Goal: Task Accomplishment & Management: Use online tool/utility

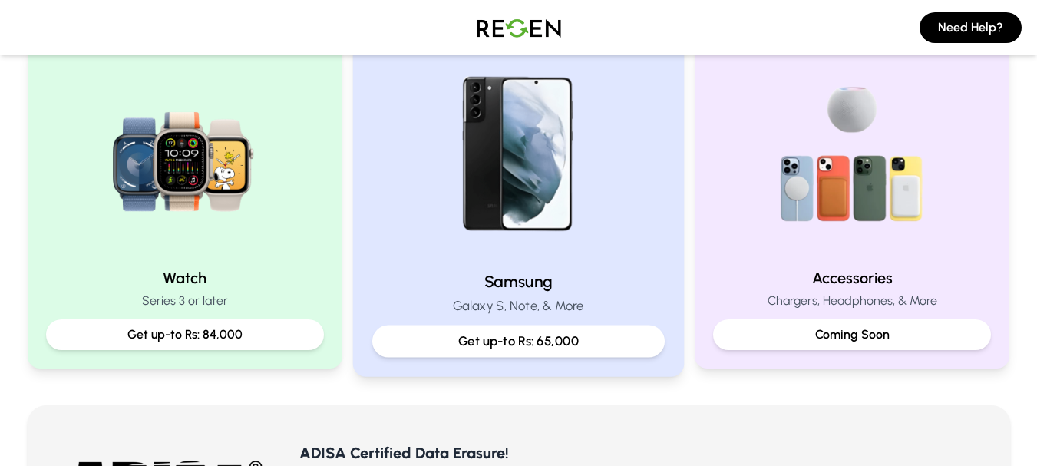
scroll to position [691, 0]
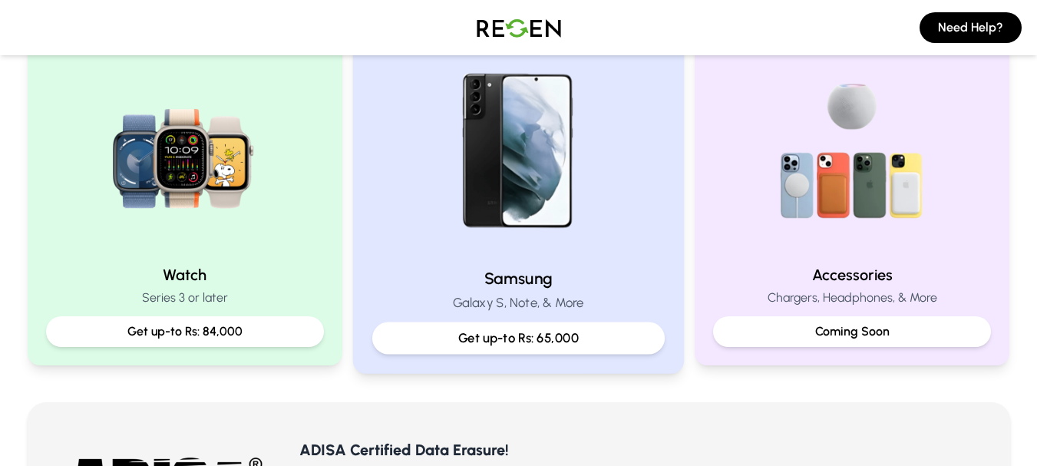
click at [513, 256] on div "Samsung Galaxy S, Note, & More Get up-to Rs: 65,000" at bounding box center [518, 200] width 331 height 345
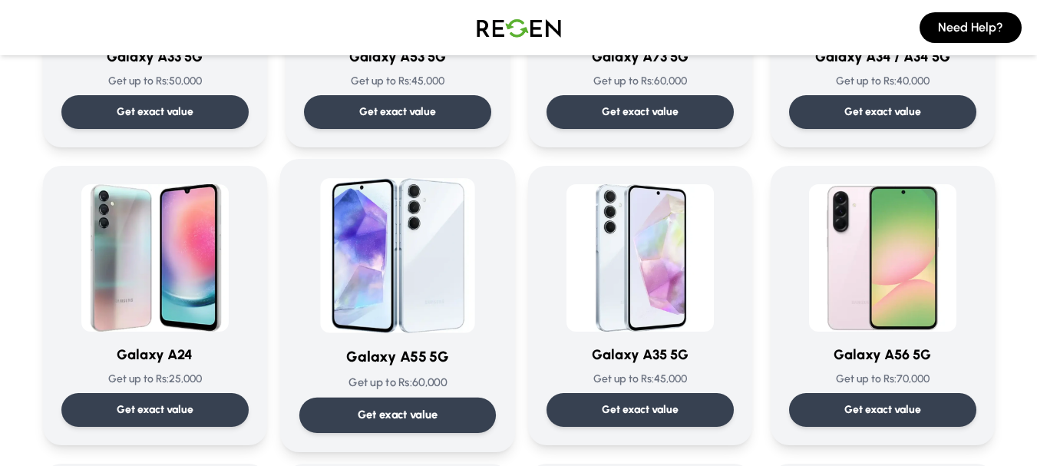
scroll to position [1536, 0]
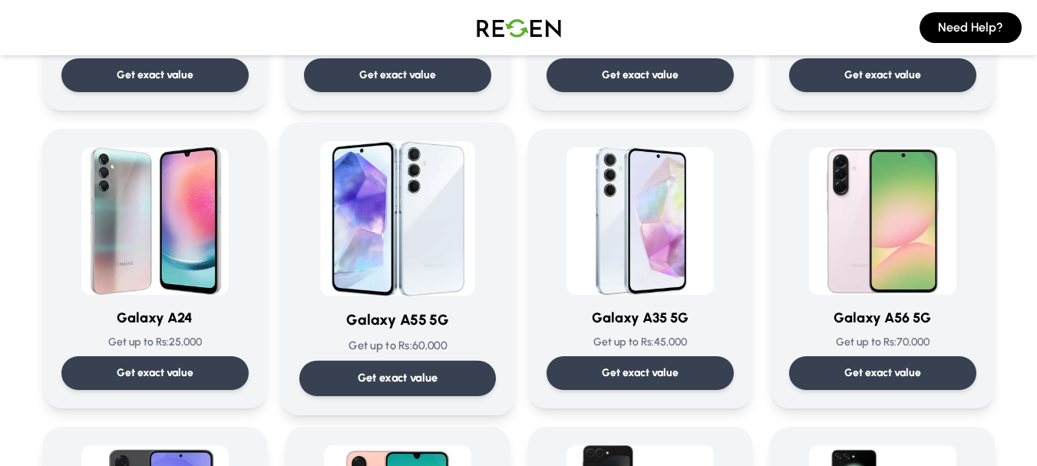
click at [422, 371] on p "Get exact value" at bounding box center [397, 378] width 81 height 16
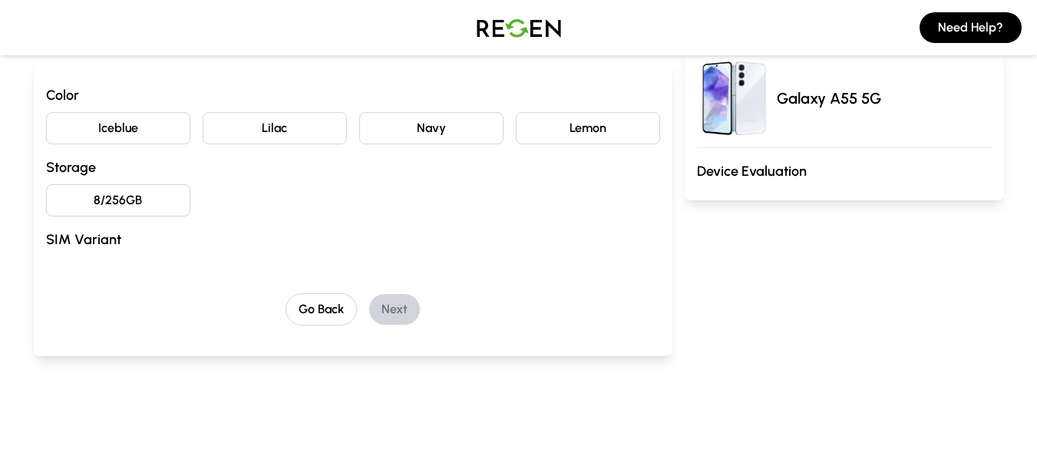
scroll to position [154, 0]
click at [92, 121] on button "Iceblue" at bounding box center [118, 127] width 144 height 32
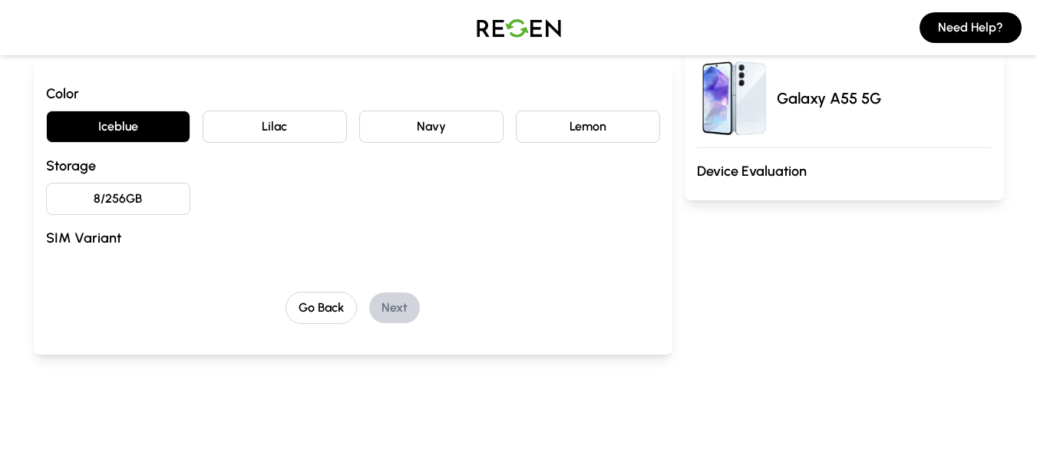
click at [138, 211] on button "8/256GB" at bounding box center [118, 199] width 144 height 32
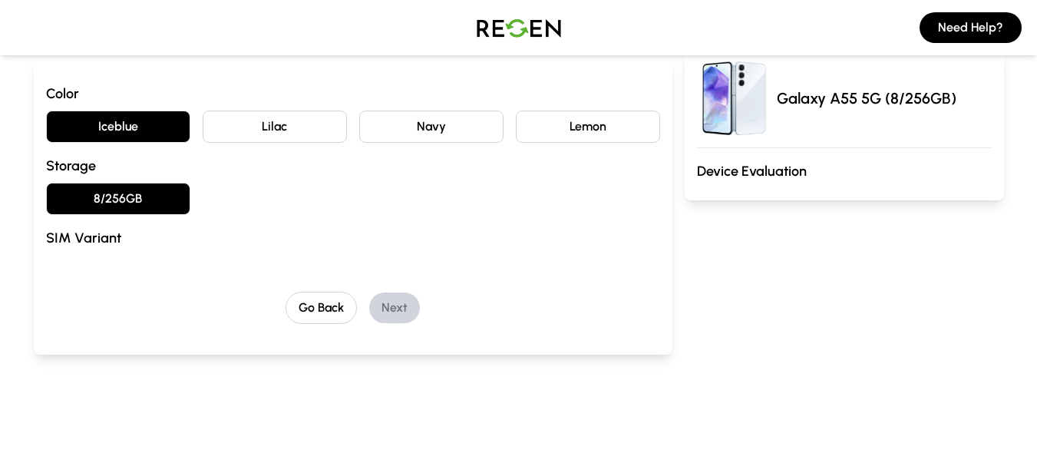
click at [195, 269] on div "Color Iceblue Lilac Navy Lemon Storage 8/256GB SIM Variant Go Back Next" at bounding box center [353, 203] width 614 height 241
drag, startPoint x: 210, startPoint y: 267, endPoint x: 227, endPoint y: 268, distance: 16.9
click at [220, 267] on div "Color Iceblue Lilac Navy Lemon Storage 8/256GB SIM Variant Go Back Next" at bounding box center [353, 203] width 614 height 241
drag, startPoint x: 395, startPoint y: 290, endPoint x: 431, endPoint y: 284, distance: 36.6
type textarea "Nex"
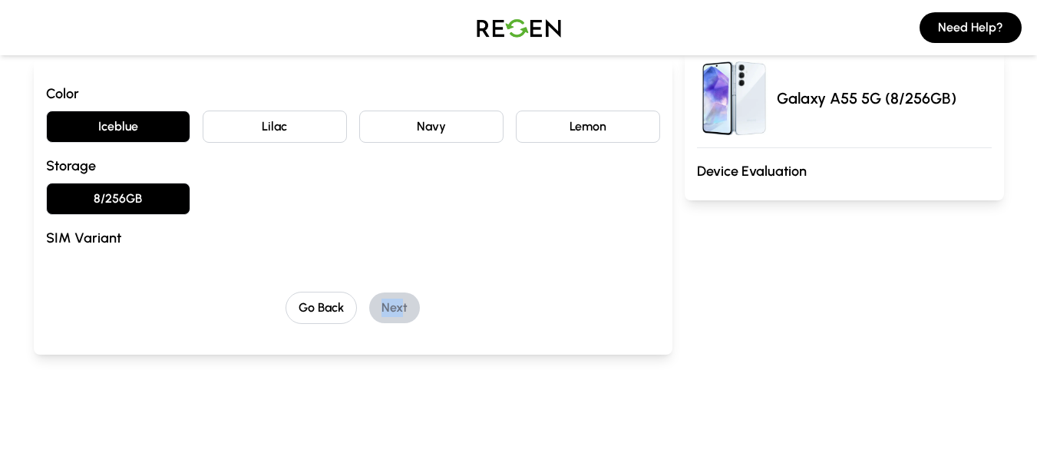
click at [405, 290] on div "Color Iceblue Lilac Navy Lemon Storage 8/256GB SIM Variant Go Back Next" at bounding box center [353, 203] width 614 height 241
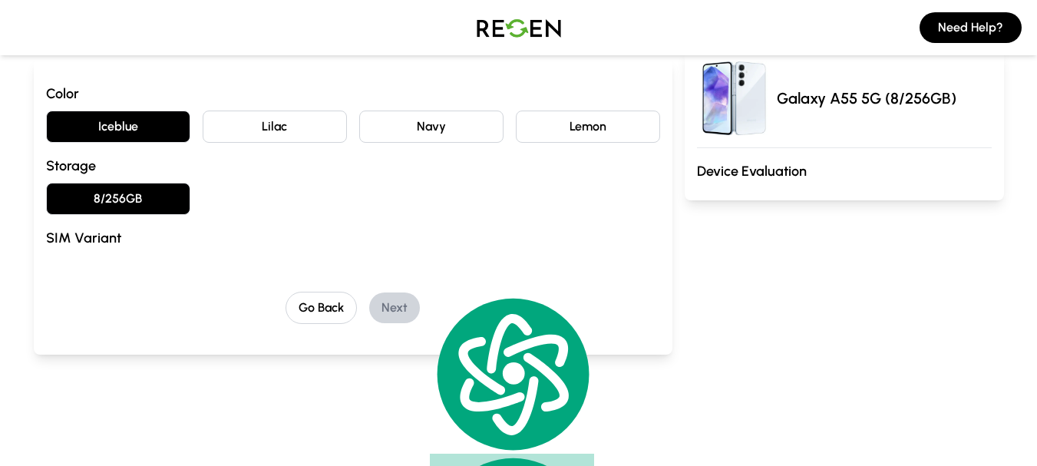
click at [453, 280] on div "Color Iceblue Lilac Navy Lemon Storage 8/256GB SIM Variant Go Back Next" at bounding box center [353, 203] width 614 height 241
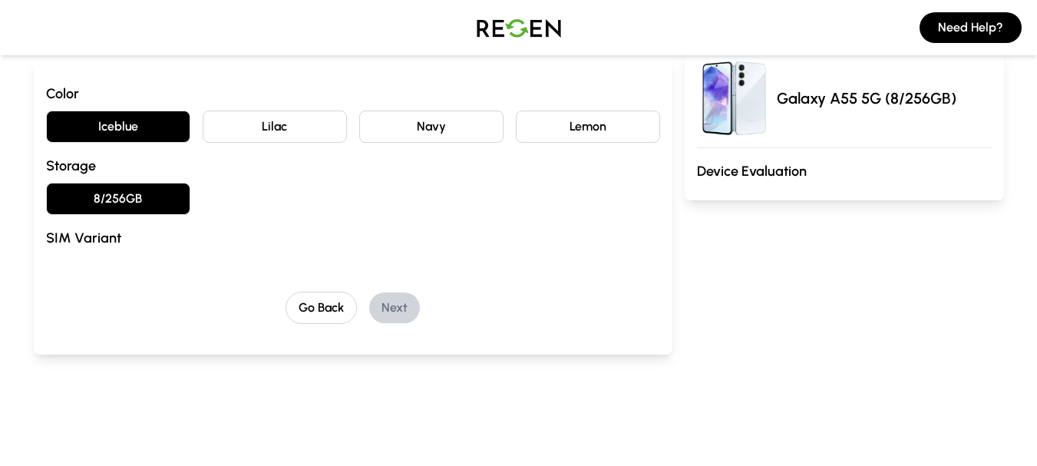
click at [148, 200] on button "8/256GB" at bounding box center [118, 199] width 144 height 32
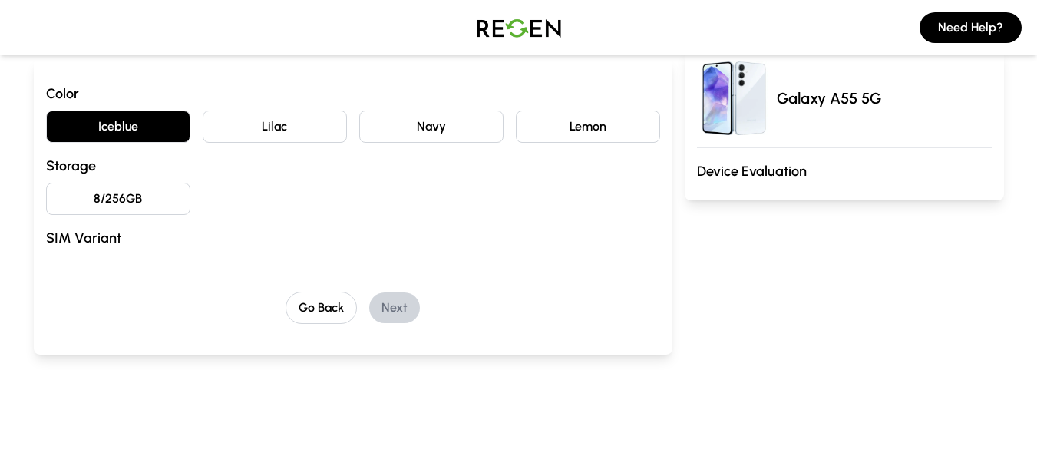
click at [157, 184] on button "8/256GB" at bounding box center [118, 199] width 144 height 32
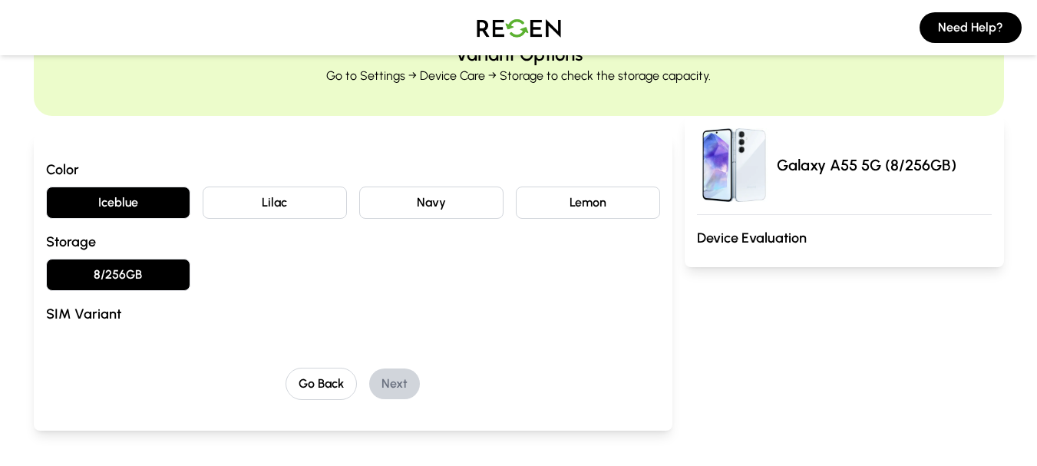
scroll to position [77, 0]
click at [380, 344] on div "Color Iceblue Lilac Navy Lemon Storage 8/256GB SIM Variant Go Back Next" at bounding box center [353, 280] width 614 height 241
click at [379, 344] on div "Color Iceblue Lilac Navy Lemon Storage 8/256GB SIM Variant Go Back Next" at bounding box center [353, 280] width 614 height 241
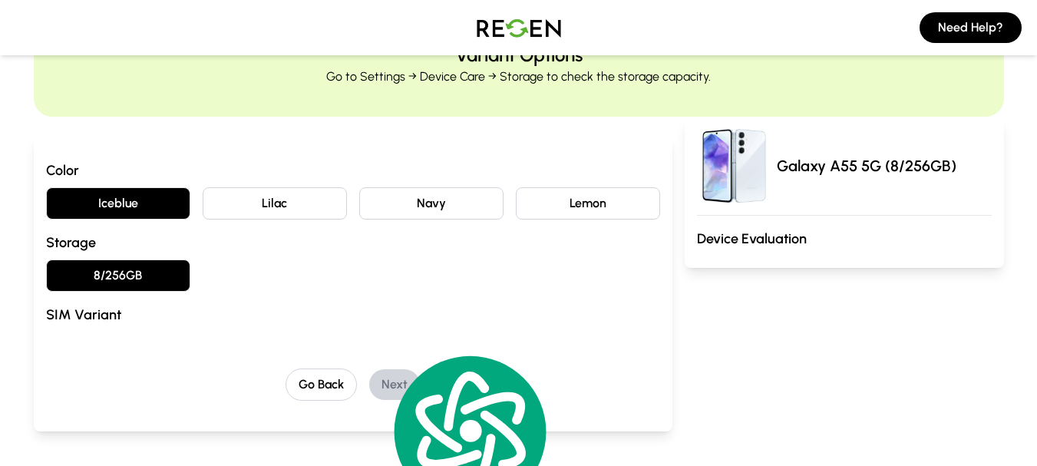
click at [358, 254] on div "Color Iceblue Lilac Navy Lemon Storage 8/256GB SIM Variant" at bounding box center [353, 246] width 614 height 172
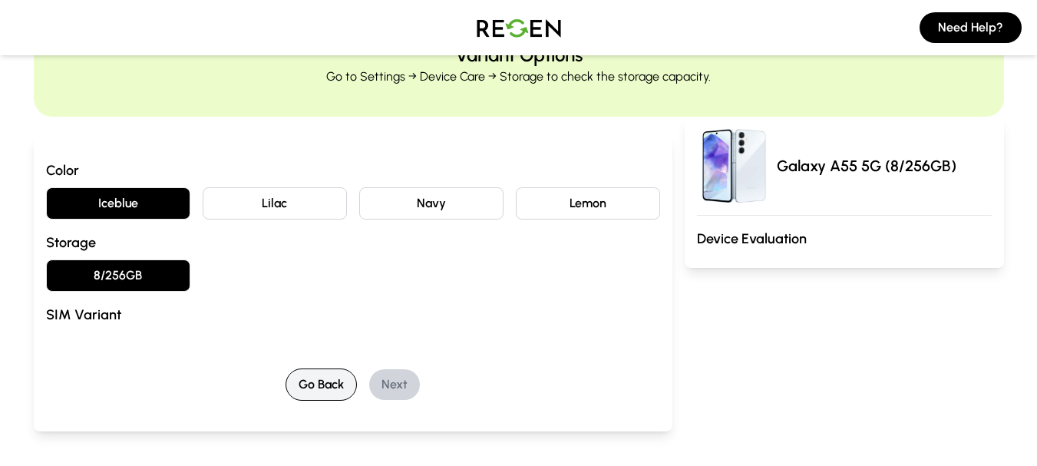
click at [327, 379] on button "Go Back" at bounding box center [321, 385] width 71 height 32
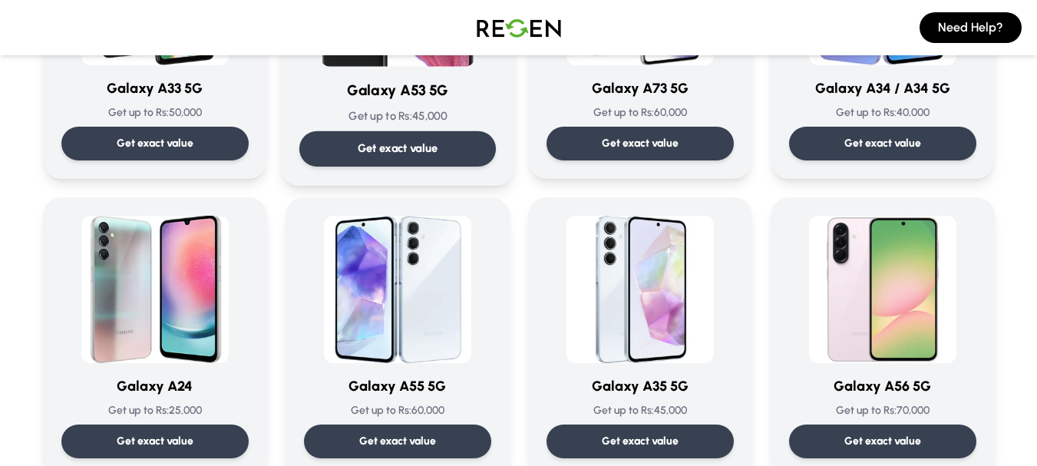
scroll to position [1536, 0]
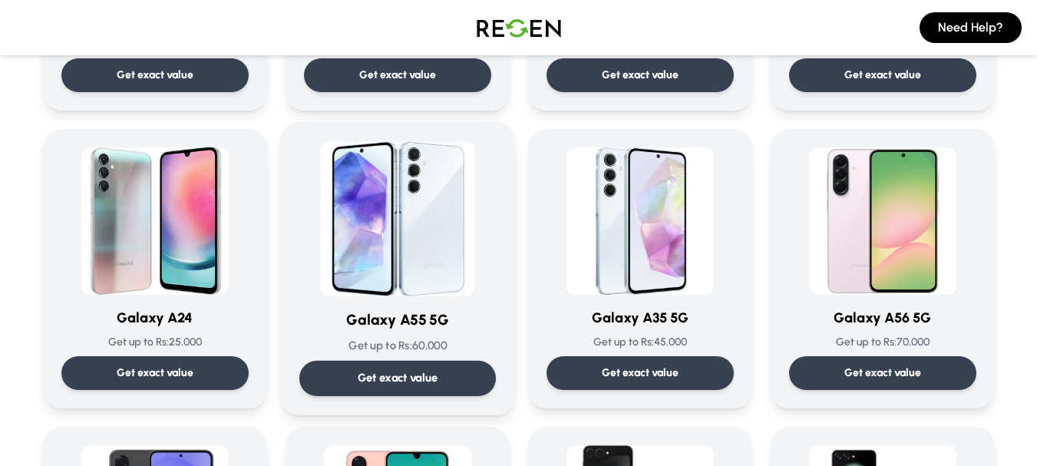
click at [394, 380] on p "Get exact value" at bounding box center [397, 378] width 81 height 16
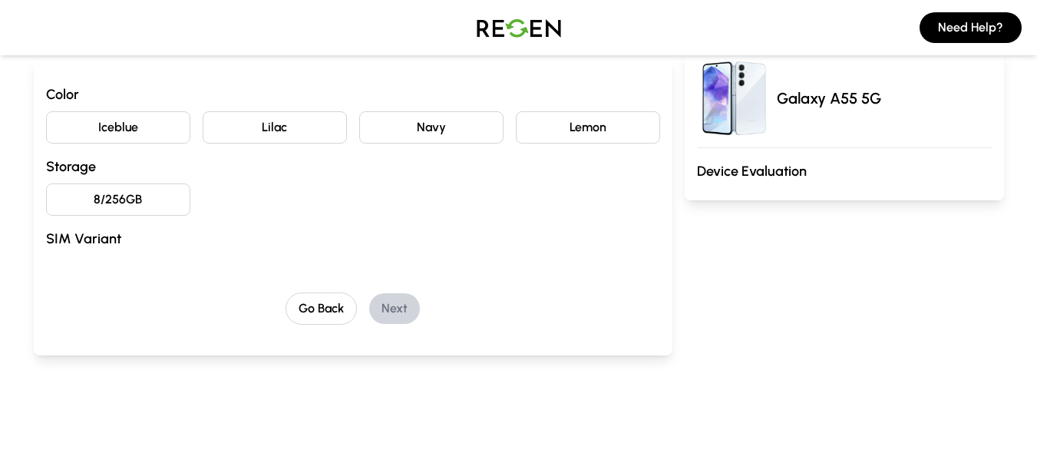
scroll to position [154, 0]
click at [145, 132] on button "Iceblue" at bounding box center [118, 127] width 144 height 32
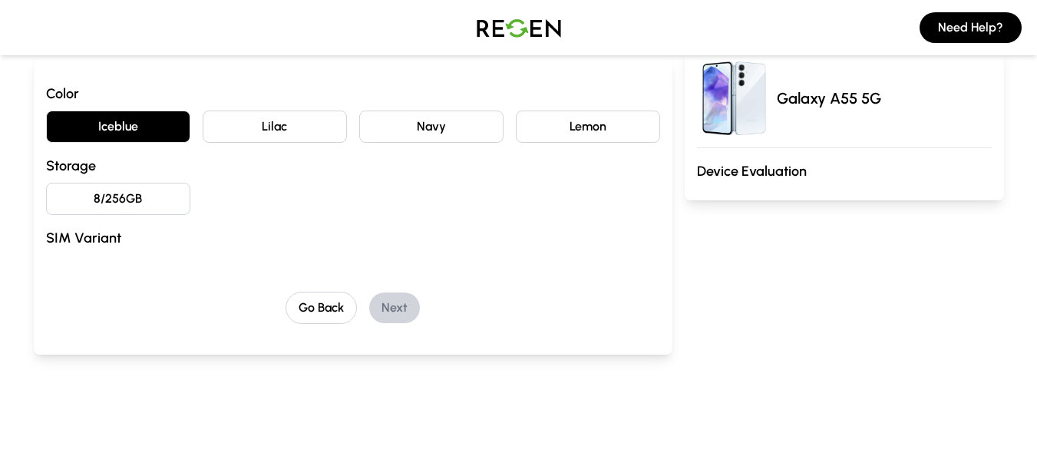
click at [141, 202] on button "8/256GB" at bounding box center [118, 199] width 144 height 32
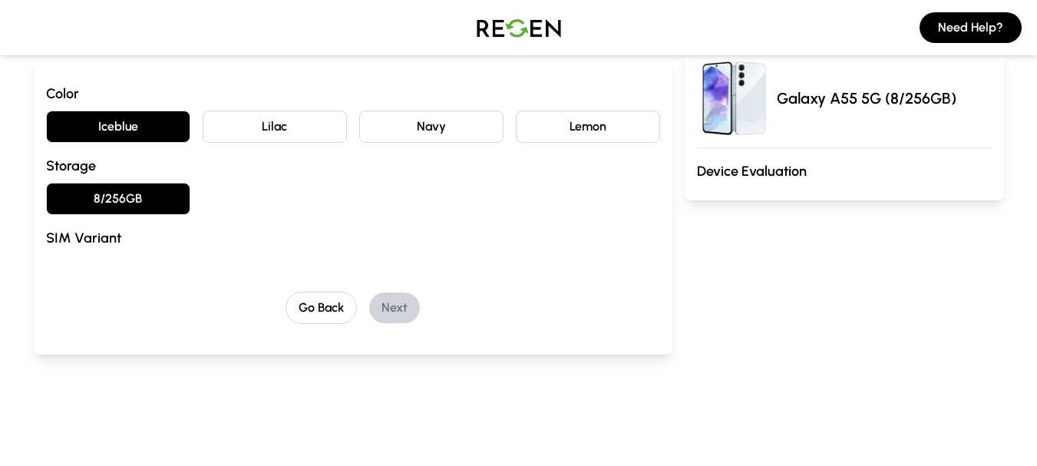
click at [83, 266] on div "Color Iceblue Lilac Navy Lemon Storage 8/256GB SIM Variant Go Back Next" at bounding box center [353, 203] width 614 height 241
